Goal: Information Seeking & Learning: Understand process/instructions

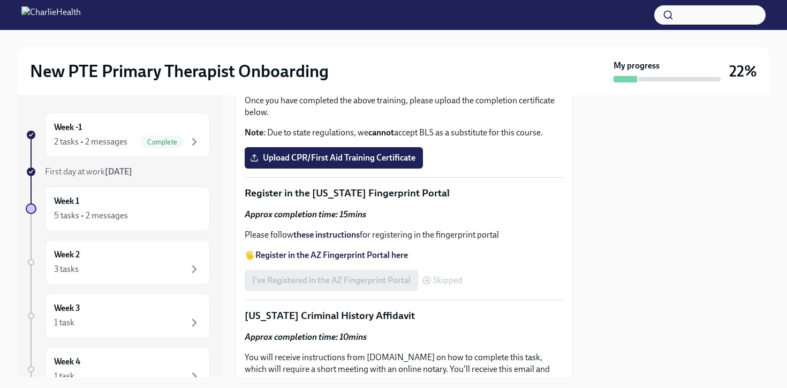
scroll to position [547, 0]
click at [119, 190] on div "Week 1 5 tasks • 2 messages" at bounding box center [127, 208] width 165 height 45
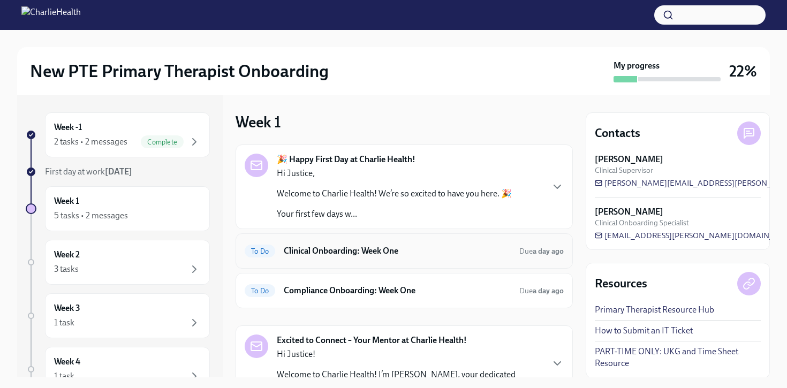
click at [412, 256] on h6 "Clinical Onboarding: Week One" at bounding box center [397, 251] width 227 height 12
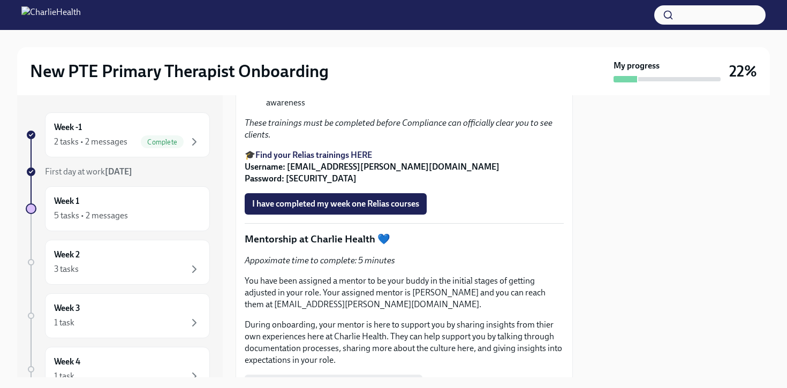
scroll to position [1645, 0]
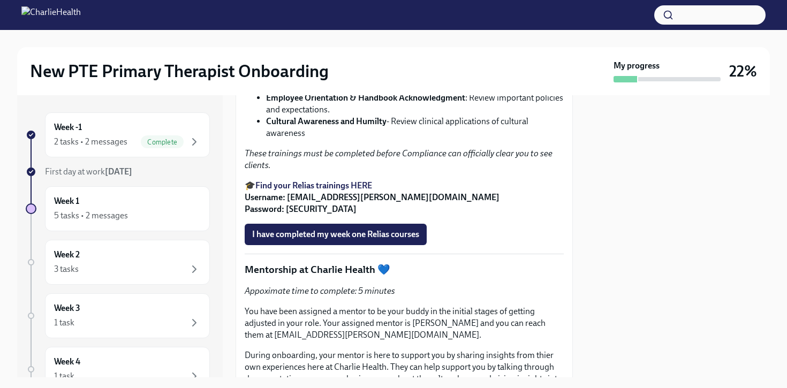
click at [364, 191] on strong "Find your Relias trainings HERE" at bounding box center [314, 186] width 117 height 10
drag, startPoint x: 431, startPoint y: 304, endPoint x: 288, endPoint y: 306, distance: 142.5
click at [288, 215] on p "🎓 Find your Relias trainings HERE Username: [EMAIL_ADDRESS][PERSON_NAME][DOMAIN…" at bounding box center [404, 197] width 319 height 35
copy strong "[EMAIL_ADDRESS][PERSON_NAME][DOMAIN_NAME]"
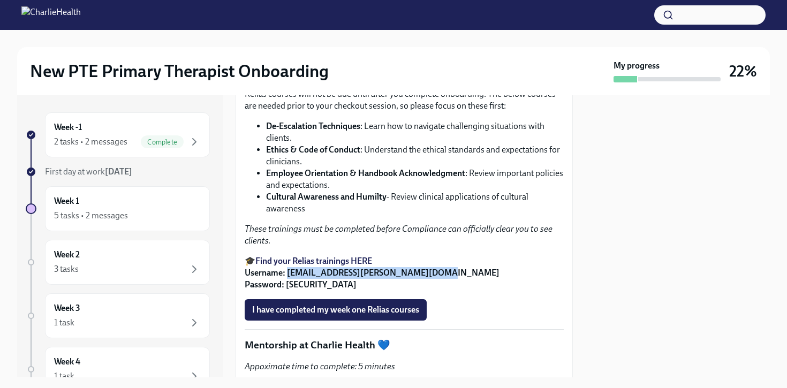
scroll to position [1575, 0]
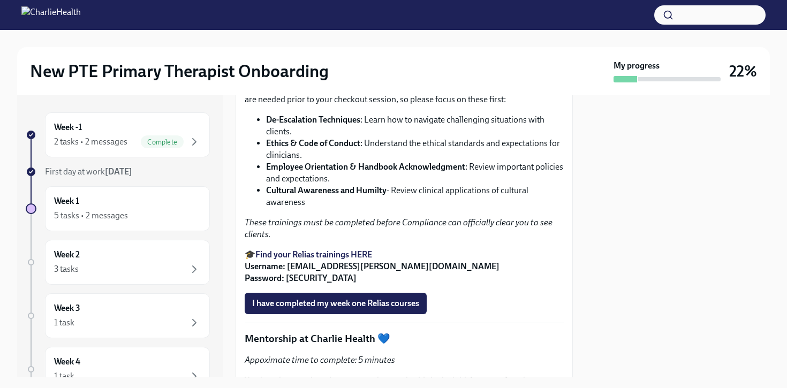
click at [332, 125] on strong "De-Escalation Techniques" at bounding box center [313, 120] width 94 height 10
click at [304, 125] on strong "De-Escalation Techniques" at bounding box center [313, 120] width 94 height 10
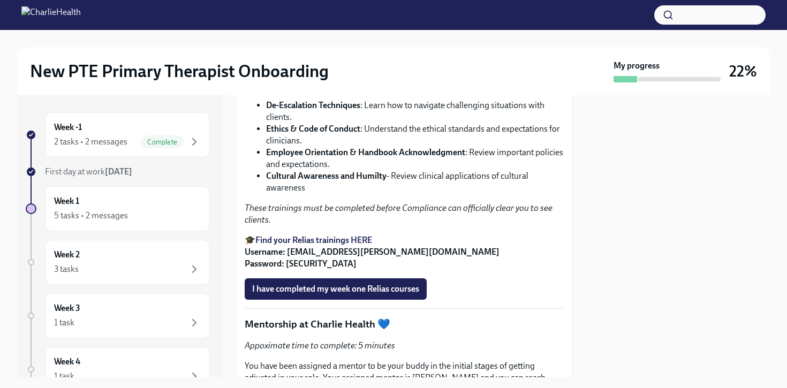
scroll to position [1584, 0]
